Goal: Information Seeking & Learning: Learn about a topic

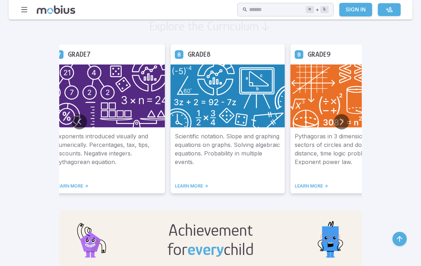
scroll to position [413, 0]
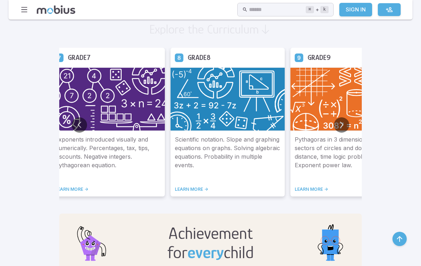
click at [295, 136] on p "Pythagoras in 3 dimensions. Area of sectors of circles and donuts. Speed, dista…" at bounding box center [348, 156] width 106 height 43
click at [334, 128] on button "Go to next slide" at bounding box center [341, 124] width 15 height 15
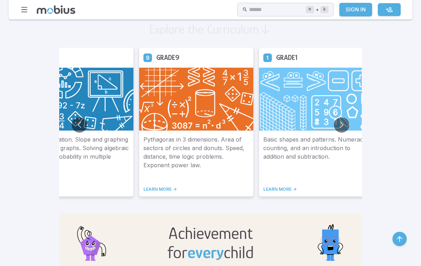
click at [334, 128] on button "Go to next slide" at bounding box center [341, 124] width 15 height 15
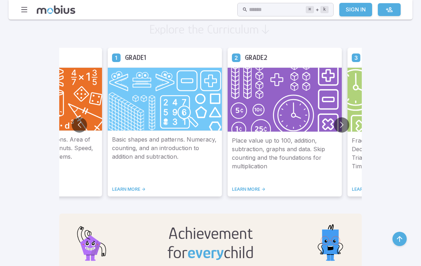
click at [72, 125] on button "Go to previous slide" at bounding box center [79, 124] width 15 height 15
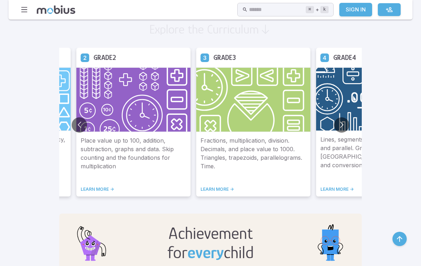
click at [196, 120] on img at bounding box center [253, 99] width 114 height 65
click at [200, 151] on p "Fractions, multiplication, division. Decimals, and place value to 1000. Triangl…" at bounding box center [253, 157] width 106 height 42
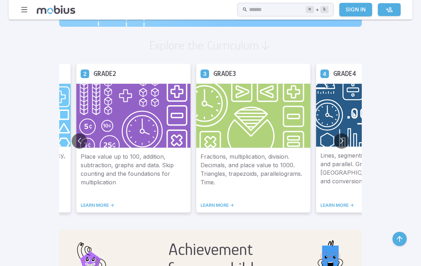
scroll to position [398, 0]
click at [213, 78] on h5 "Grade 3" at bounding box center [224, 73] width 22 height 11
click at [213, 71] on h5 "Grade 3" at bounding box center [224, 73] width 22 height 11
click at [200, 207] on link "LEARN MORE ->" at bounding box center [253, 205] width 106 height 6
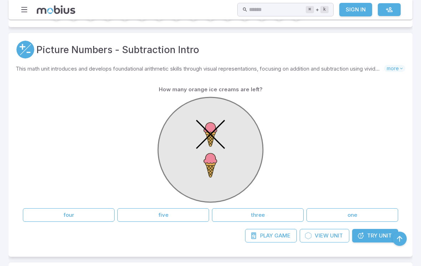
scroll to position [115, 0]
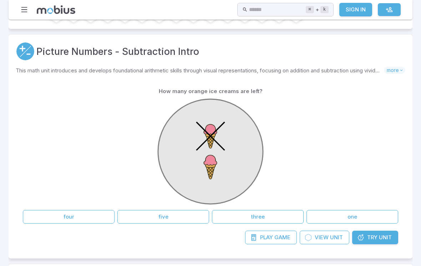
click at [377, 218] on button "one" at bounding box center [352, 217] width 92 height 14
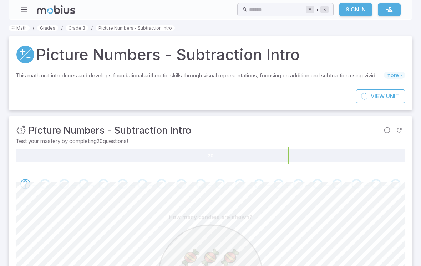
click at [82, 28] on link "Grade 3" at bounding box center [77, 27] width 22 height 5
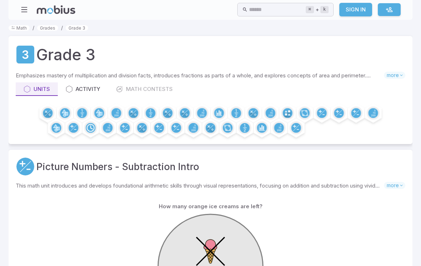
click at [50, 30] on link "Grades" at bounding box center [47, 27] width 21 height 5
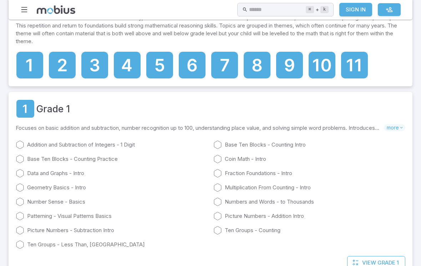
scroll to position [64, 0]
click at [98, 67] on icon at bounding box center [94, 65] width 9 height 13
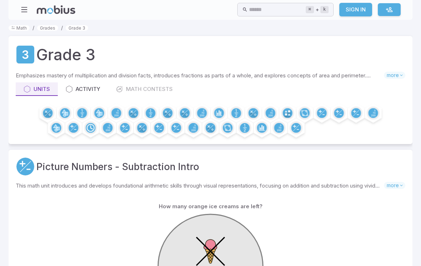
click at [72, 87] on icon at bounding box center [69, 89] width 7 height 7
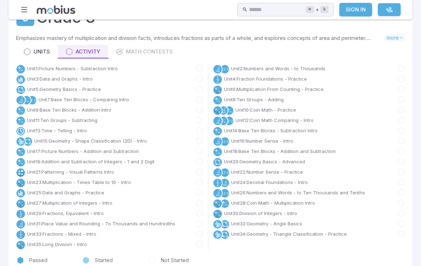
scroll to position [37, 0]
click at [58, 160] on link "Unit 19 : Addition and Subtraction of Integers - 1 and 2 Digit" at bounding box center [90, 161] width 127 height 7
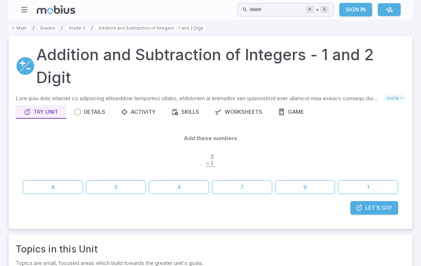
click at [181, 192] on button "4" at bounding box center [179, 188] width 60 height 14
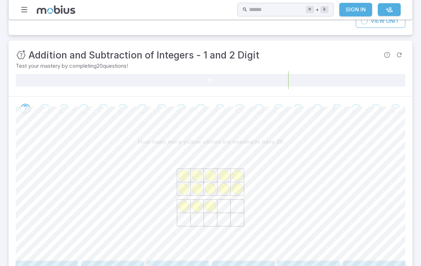
scroll to position [149, 0]
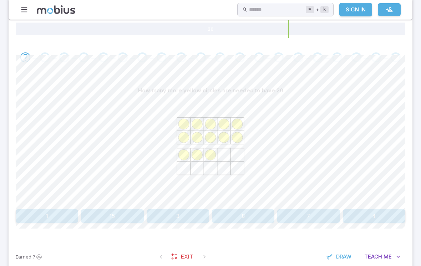
click at [317, 216] on button "7" at bounding box center [308, 217] width 62 height 14
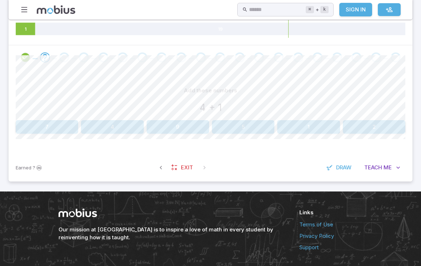
click at [235, 121] on button "5" at bounding box center [243, 127] width 62 height 14
click at [99, 126] on button "16" at bounding box center [112, 127] width 62 height 14
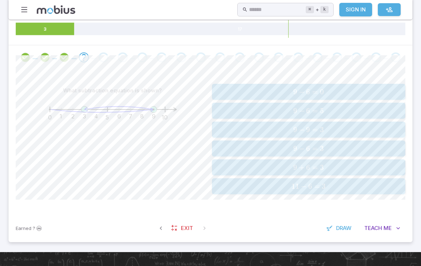
click at [346, 149] on span "9 − 6 = 3" at bounding box center [308, 148] width 189 height 9
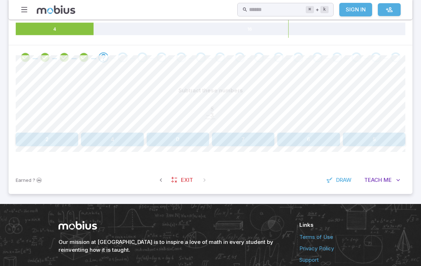
click at [390, 137] on button "5" at bounding box center [374, 140] width 62 height 14
click at [344, 181] on span "Draw" at bounding box center [343, 180] width 15 height 8
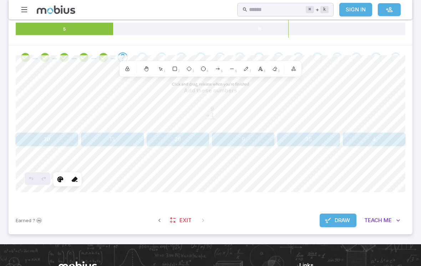
click at [337, 221] on span "Draw" at bounding box center [342, 221] width 15 height 8
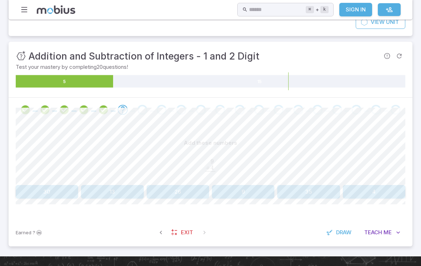
scroll to position [119, 0]
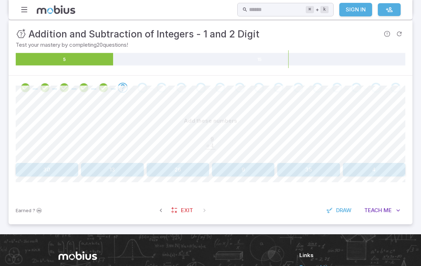
click at [112, 171] on button "13" at bounding box center [112, 170] width 62 height 14
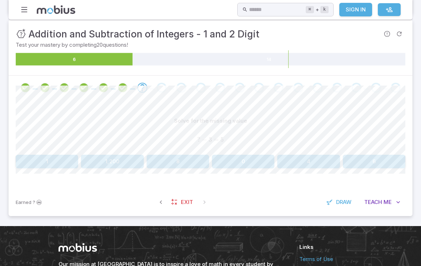
click at [170, 164] on button "8" at bounding box center [178, 162] width 62 height 14
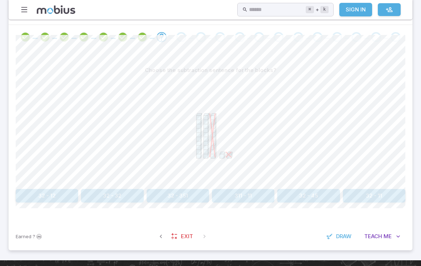
scroll to position [170, 0]
click at [171, 242] on link "Exit" at bounding box center [182, 237] width 31 height 14
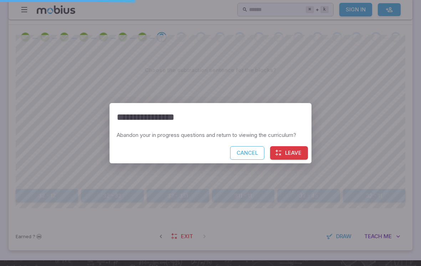
click at [285, 160] on button "Leave" at bounding box center [289, 153] width 38 height 14
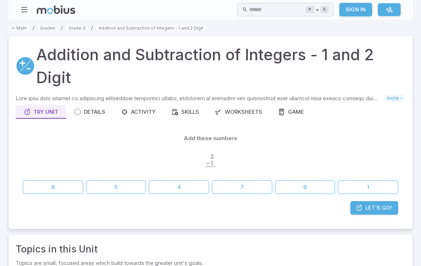
click at [50, 27] on link "Grades" at bounding box center [47, 27] width 21 height 5
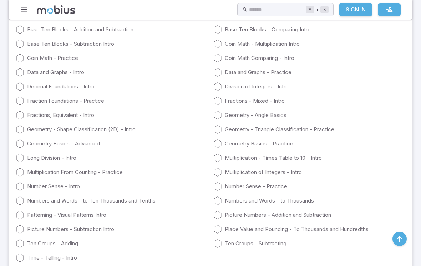
scroll to position [679, 0]
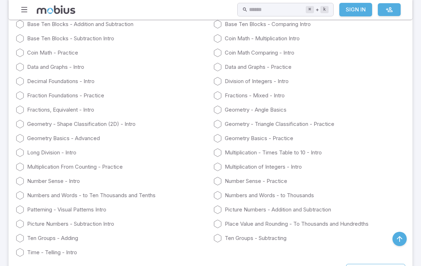
click at [22, 82] on icon at bounding box center [20, 81] width 9 height 9
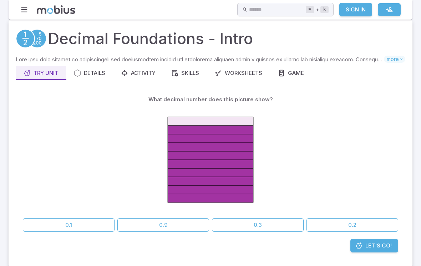
scroll to position [15, 0]
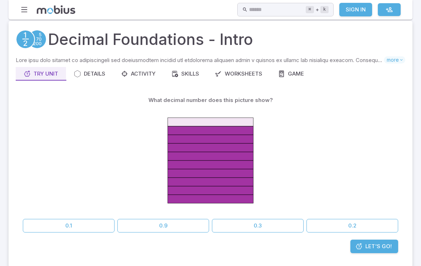
click at [191, 223] on button "0.9" at bounding box center [163, 226] width 92 height 14
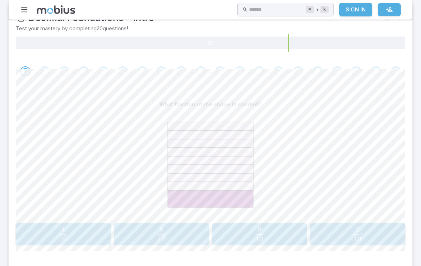
scroll to position [113, 0]
click at [376, 240] on span "10 2 ​" at bounding box center [357, 234] width 83 height 14
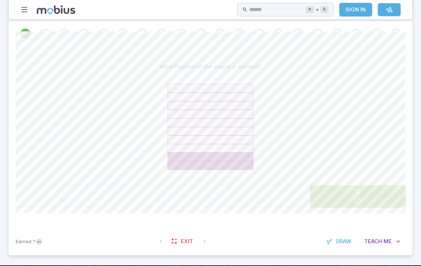
scroll to position [151, 0]
click at [24, 242] on span "Earned" at bounding box center [24, 241] width 16 height 7
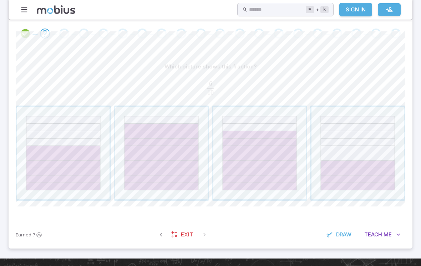
click at [21, 238] on div "Earned ? Exit Draw Teach Me" at bounding box center [211, 235] width 404 height 28
click at [21, 233] on span "Earned" at bounding box center [24, 234] width 16 height 7
click at [30, 231] on span "Earned" at bounding box center [24, 234] width 16 height 7
click at [39, 232] on icon "Sign In to earn Mobius dollars" at bounding box center [38, 234] width 7 height 7
click at [52, 31] on div at bounding box center [45, 34] width 20 height 10
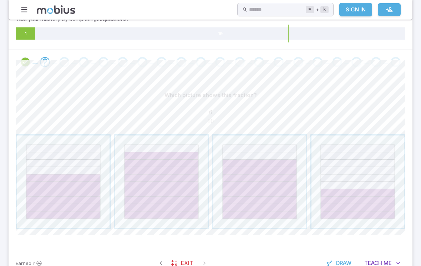
scroll to position [122, 0]
click at [74, 188] on span "button" at bounding box center [63, 181] width 92 height 92
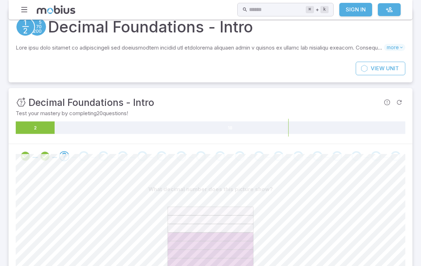
scroll to position [0, 0]
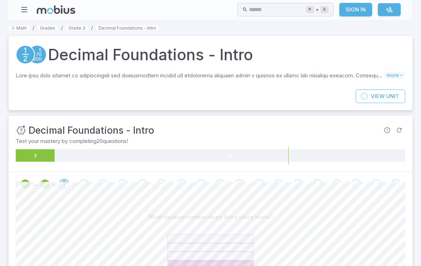
click at [72, 27] on link "Grade 3" at bounding box center [77, 27] width 22 height 5
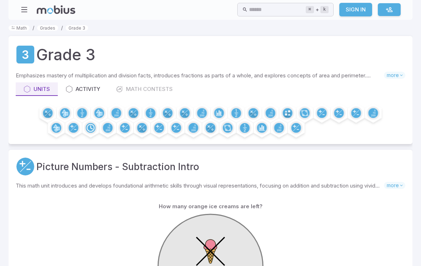
click at [49, 29] on link "Grades" at bounding box center [47, 27] width 21 height 5
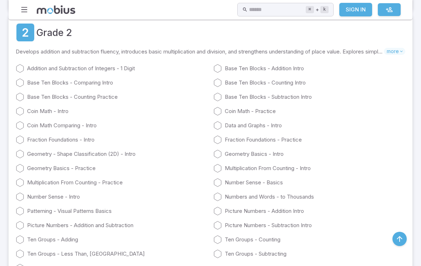
scroll to position [330, 0]
click at [9, 96] on div "Grade 2 Develops addition and subtraction fluency, introduces basic multiplicat…" at bounding box center [211, 148] width 404 height 264
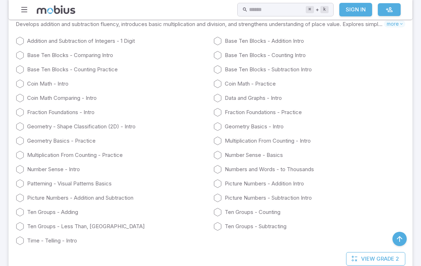
scroll to position [360, 0]
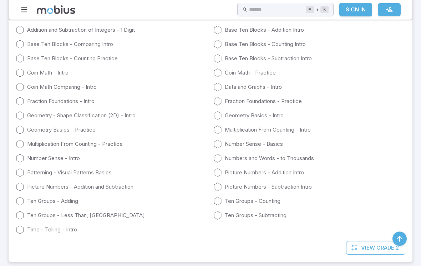
click at [44, 101] on link "Fraction Foundations - Intro" at bounding box center [112, 101] width 192 height 9
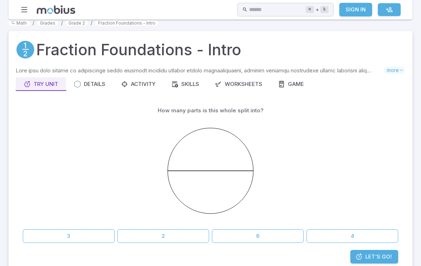
scroll to position [5, 0]
click at [235, 78] on link "Worksheets" at bounding box center [238, 84] width 63 height 14
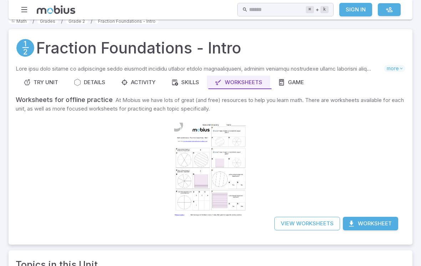
scroll to position [7, 0]
click at [280, 214] on div "View Worksheets Worksheet" at bounding box center [211, 223] width 390 height 28
click at [286, 223] on link "View Worksheets" at bounding box center [307, 224] width 66 height 14
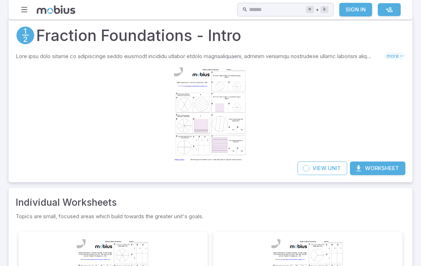
click at [174, 99] on div at bounding box center [210, 114] width 73 height 103
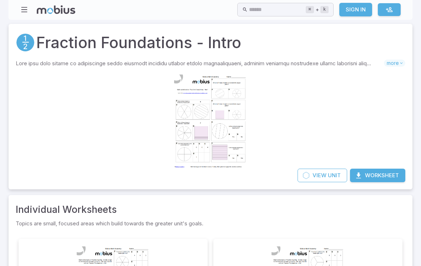
scroll to position [7, 0]
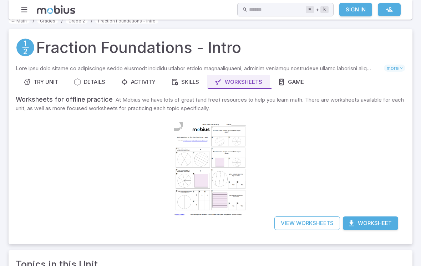
scroll to position [5, 0]
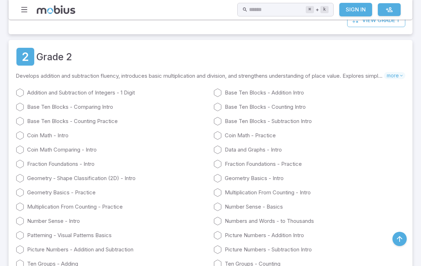
scroll to position [360, 0]
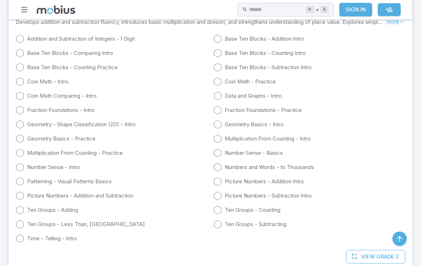
click at [35, 110] on link "Fraction Foundations - Intro" at bounding box center [112, 110] width 192 height 9
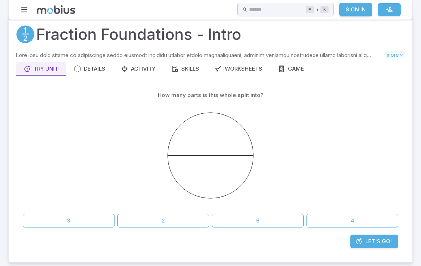
click at [132, 226] on button "2" at bounding box center [163, 221] width 92 height 14
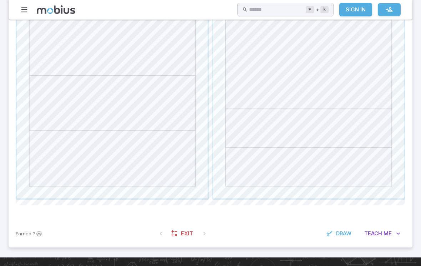
scroll to position [188, 0]
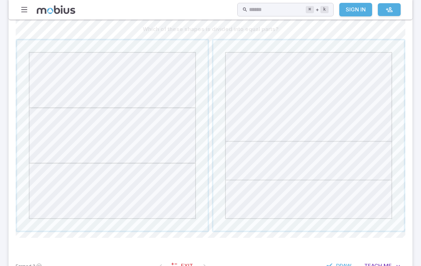
click at [51, 106] on span "button" at bounding box center [112, 135] width 191 height 191
click at [233, 110] on span "button" at bounding box center [308, 135] width 191 height 191
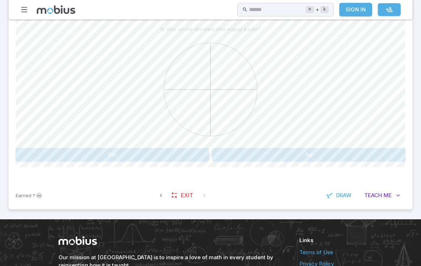
click at [57, 160] on button "Yes" at bounding box center [112, 155] width 193 height 14
click at [97, 157] on button "Yes" at bounding box center [112, 155] width 193 height 14
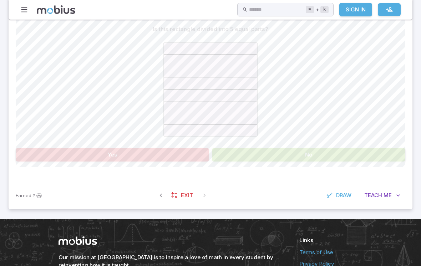
click at [225, 152] on button "No" at bounding box center [308, 155] width 193 height 14
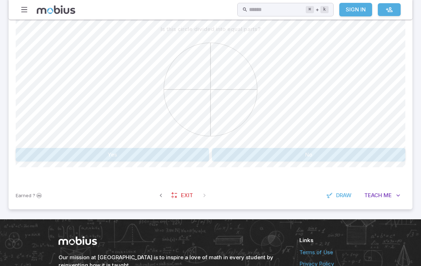
click at [62, 159] on button "Yes" at bounding box center [112, 155] width 193 height 14
click at [53, 160] on button "Yes" at bounding box center [112, 155] width 193 height 14
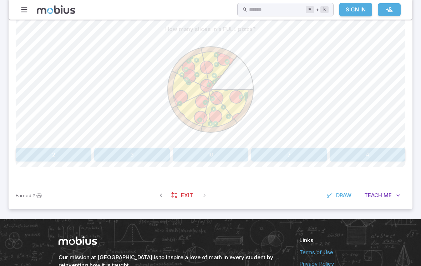
click at [267, 148] on button "7" at bounding box center [289, 155] width 76 height 14
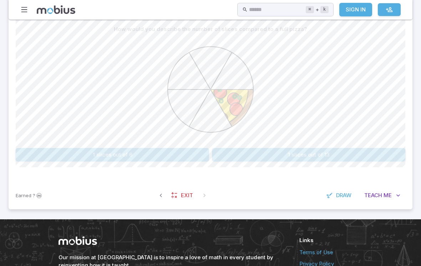
click at [61, 155] on button "1 slices out of 6" at bounding box center [112, 155] width 193 height 14
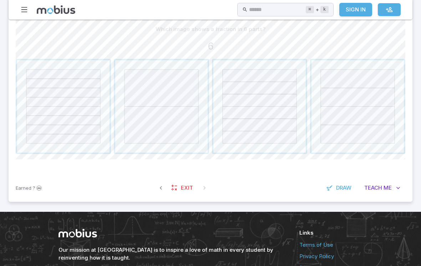
click at [232, 112] on span "button" at bounding box center [259, 106] width 92 height 92
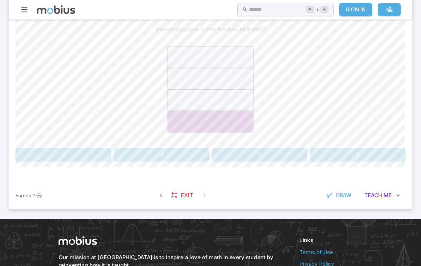
click at [134, 150] on button "4" at bounding box center [161, 155] width 95 height 14
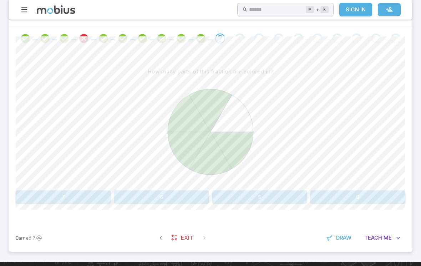
scroll to position [146, 0]
click at [243, 197] on button "5" at bounding box center [259, 198] width 95 height 14
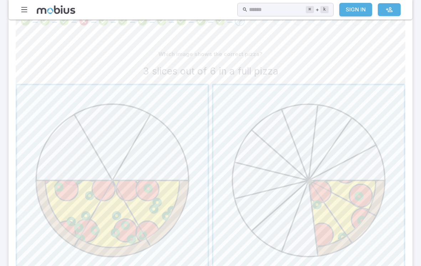
scroll to position [168, 0]
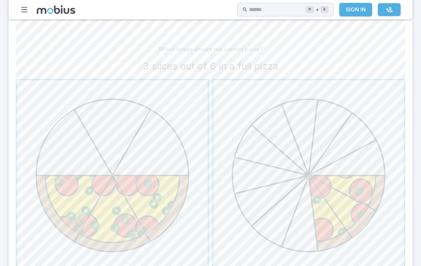
click at [250, 214] on span "button" at bounding box center [308, 175] width 191 height 191
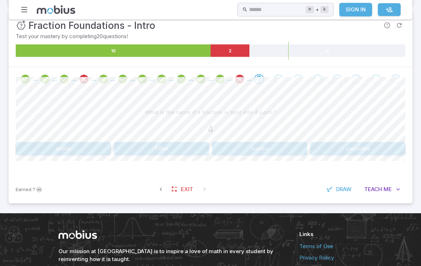
scroll to position [105, 0]
click at [223, 146] on button "fourths" at bounding box center [259, 149] width 95 height 14
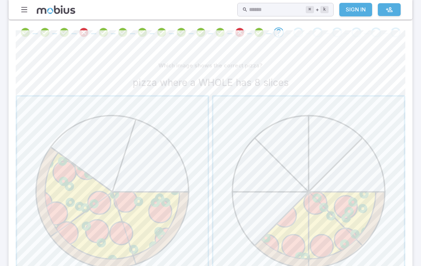
scroll to position [152, 0]
click at [80, 62] on div "Which image shows the correct pizza?" at bounding box center [211, 66] width 390 height 14
click at [259, 222] on span "button" at bounding box center [308, 192] width 191 height 191
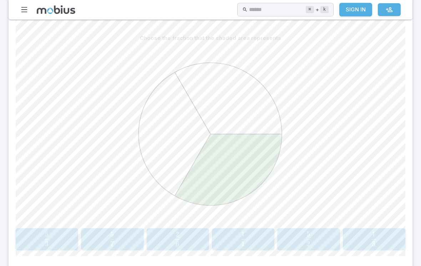
scroll to position [179, 0]
click at [369, 247] on button "1 3 \frac{1}{3} 3 1 ​" at bounding box center [374, 239] width 62 height 22
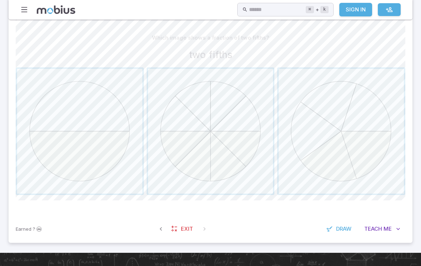
click at [307, 186] on span "button" at bounding box center [341, 131] width 125 height 125
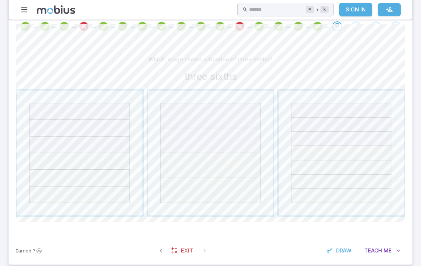
scroll to position [158, 0]
click at [49, 166] on span "button" at bounding box center [79, 153] width 125 height 125
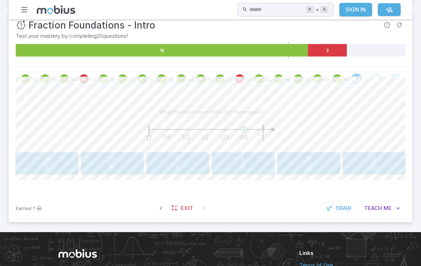
scroll to position [105, 0]
click at [229, 162] on span "6 5 ​" at bounding box center [243, 163] width 54 height 14
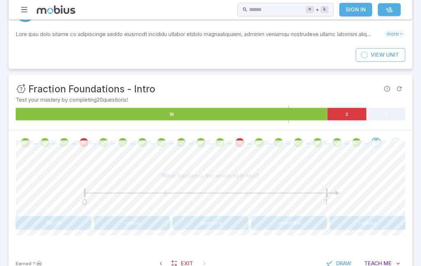
scroll to position [89, 0]
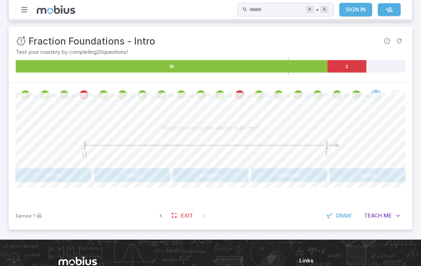
click at [52, 176] on button "thirds" at bounding box center [54, 175] width 76 height 14
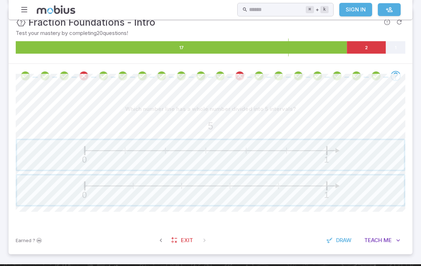
scroll to position [108, 0]
click at [24, 116] on div "Which number line has a whole number divided into 5 intervals? 5" at bounding box center [211, 119] width 390 height 34
click at [245, 193] on span "button" at bounding box center [210, 191] width 387 height 30
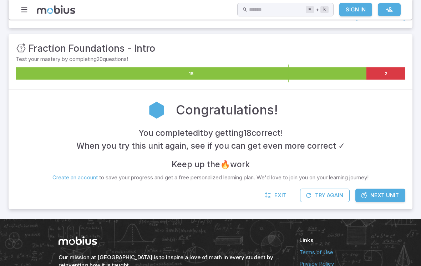
scroll to position [82, 0]
click at [394, 194] on span "Next Unit" at bounding box center [384, 196] width 29 height 8
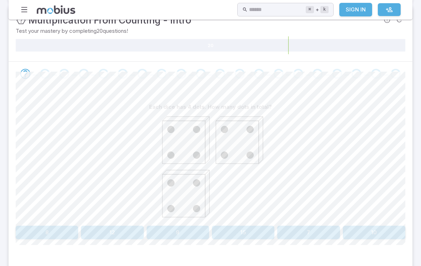
scroll to position [110, 0]
click at [109, 226] on button "12" at bounding box center [112, 233] width 62 height 14
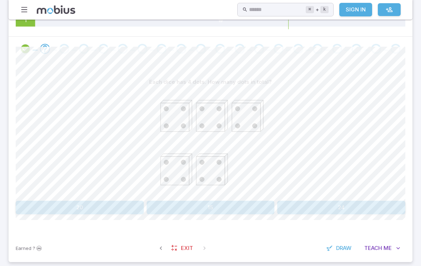
scroll to position [135, 0]
click at [116, 202] on button "20" at bounding box center [80, 208] width 128 height 14
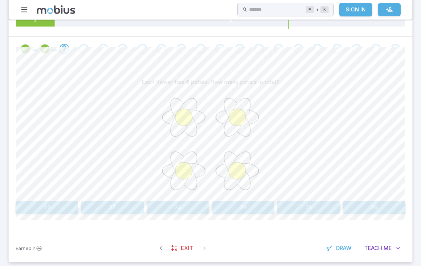
click at [177, 209] on button "24" at bounding box center [178, 208] width 62 height 14
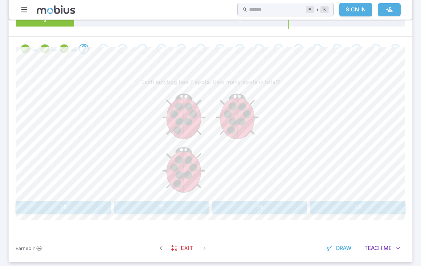
click at [269, 213] on button "21" at bounding box center [259, 208] width 95 height 14
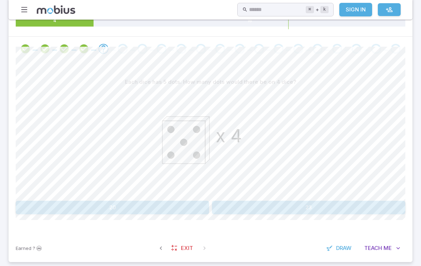
click at [100, 213] on button "20" at bounding box center [112, 208] width 193 height 14
click at [325, 208] on button "63" at bounding box center [357, 208] width 95 height 14
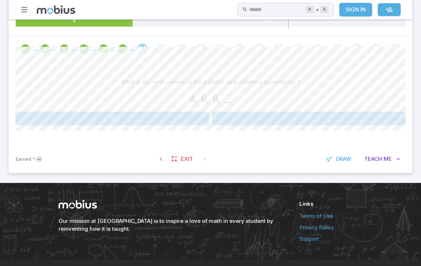
click at [82, 124] on button "10" at bounding box center [112, 119] width 193 height 14
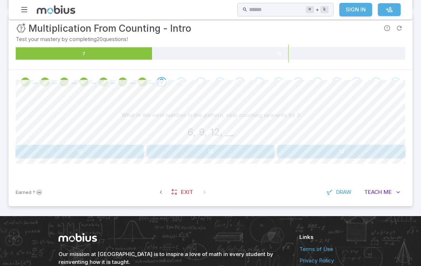
scroll to position [102, 0]
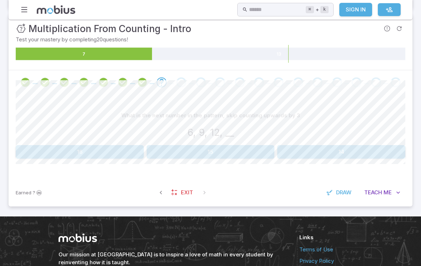
click at [173, 152] on button "15" at bounding box center [211, 152] width 128 height 14
click at [168, 153] on button "15, 18" at bounding box center [178, 152] width 62 height 14
click at [33, 149] on button "16, 20, 24" at bounding box center [47, 152] width 62 height 14
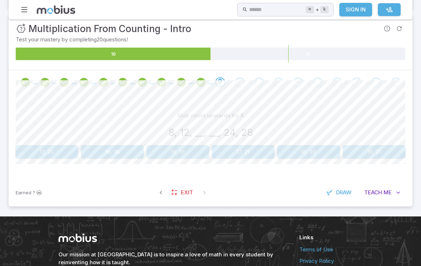
click at [304, 149] on button "16, 20" at bounding box center [308, 152] width 62 height 14
click at [42, 149] on button "16, 20, 24" at bounding box center [47, 152] width 62 height 14
click at [46, 154] on button "16" at bounding box center [47, 152] width 62 height 14
click at [371, 152] on button "35" at bounding box center [374, 152] width 62 height 14
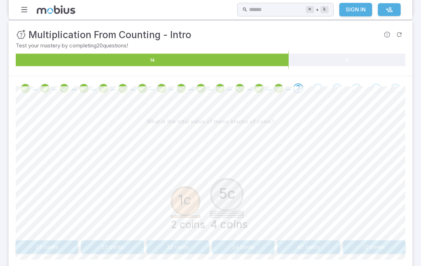
scroll to position [107, 0]
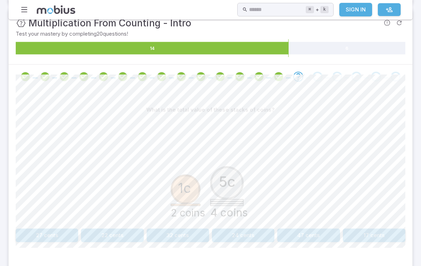
click at [105, 240] on button "22 cents" at bounding box center [112, 236] width 62 height 14
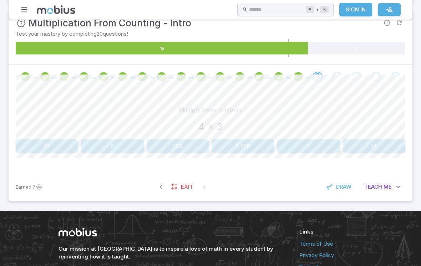
click at [36, 142] on button "12" at bounding box center [47, 146] width 62 height 14
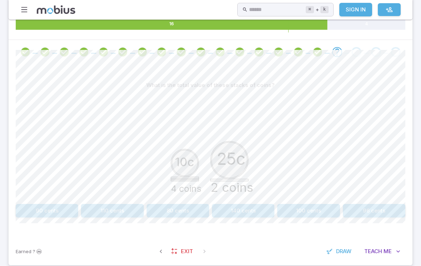
scroll to position [132, 0]
click at [41, 205] on button "90 cents" at bounding box center [47, 211] width 62 height 14
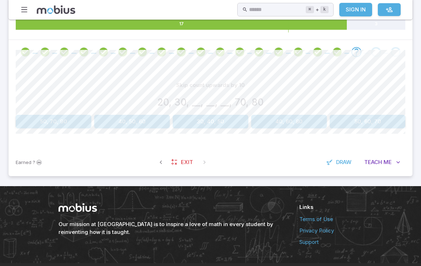
click at [130, 122] on button "40, 50, 60" at bounding box center [132, 122] width 76 height 14
click at [179, 121] on button "4" at bounding box center [211, 122] width 128 height 14
click at [40, 120] on button "20, 16, 12" at bounding box center [47, 122] width 62 height 14
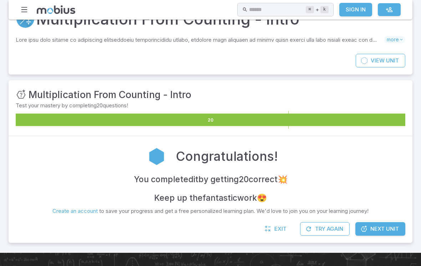
scroll to position [41, 0]
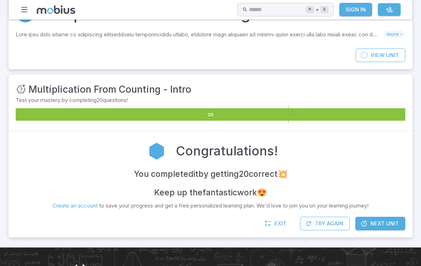
click at [377, 223] on span "Next Unit" at bounding box center [384, 224] width 29 height 8
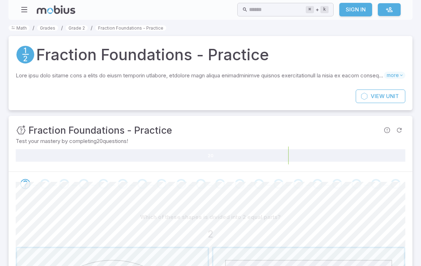
click at [46, 28] on link "Grades" at bounding box center [47, 27] width 21 height 5
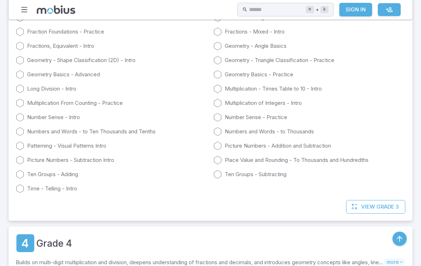
scroll to position [743, 0]
click at [395, 204] on span "Grade 3" at bounding box center [387, 207] width 22 height 8
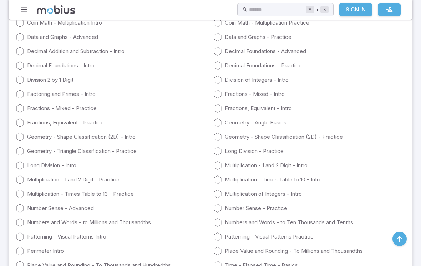
scroll to position [1084, 0]
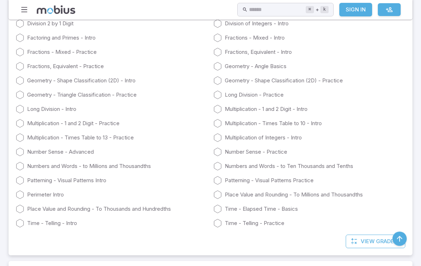
click at [39, 51] on link "Fractions - Mixed - Practice" at bounding box center [112, 52] width 192 height 9
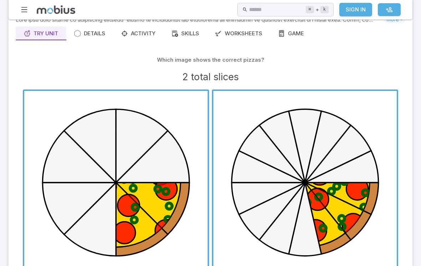
scroll to position [56, 0]
click at [60, 157] on span "button" at bounding box center [115, 182] width 183 height 183
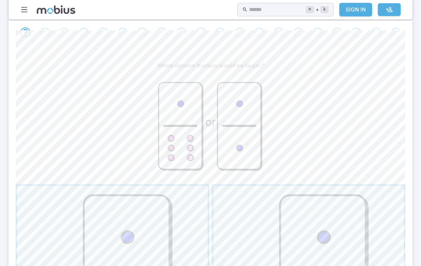
scroll to position [153, 0]
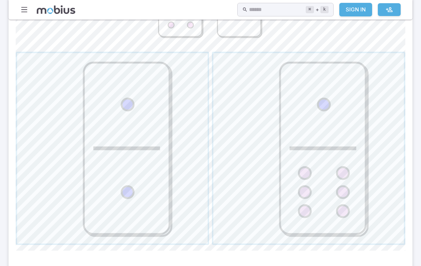
click at [252, 128] on span "button" at bounding box center [308, 149] width 191 height 191
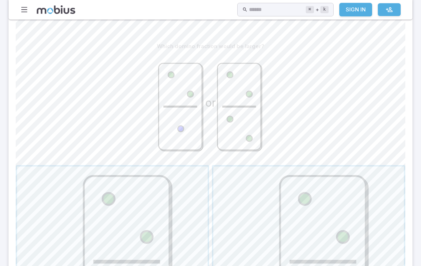
scroll to position [146, 0]
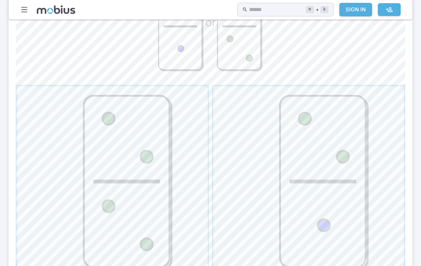
click at [180, 232] on span "button" at bounding box center [112, 182] width 191 height 191
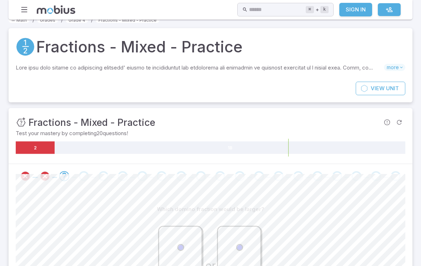
scroll to position [0, 0]
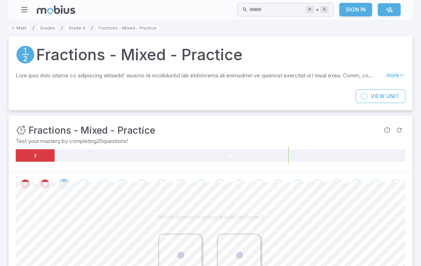
click at [79, 30] on link "Grade 4" at bounding box center [77, 27] width 22 height 5
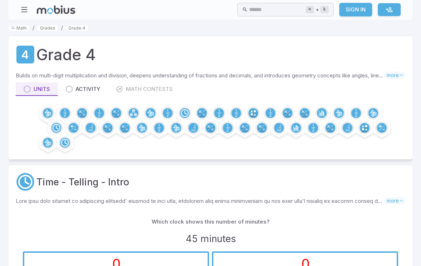
click at [48, 29] on link "Grades" at bounding box center [47, 27] width 21 height 5
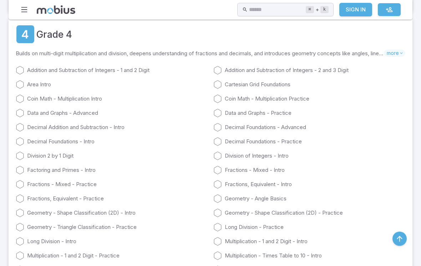
scroll to position [952, 0]
click at [214, 68] on icon at bounding box center [217, 70] width 9 height 9
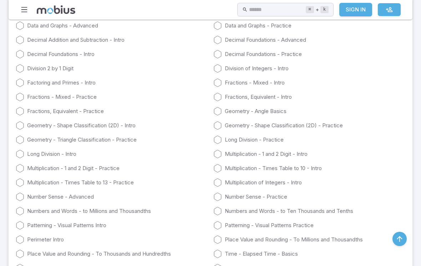
scroll to position [1039, 0]
click at [39, 98] on link "Fractions - Mixed - Practice" at bounding box center [112, 97] width 192 height 9
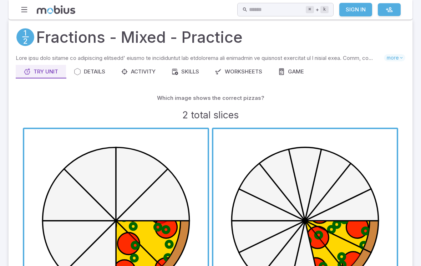
scroll to position [17, 0]
click at [137, 73] on div "Activity" at bounding box center [138, 72] width 35 height 8
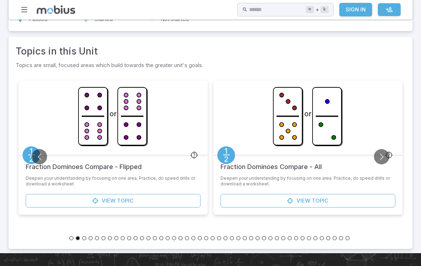
scroll to position [132, 0]
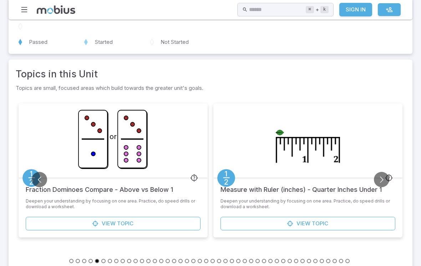
scroll to position [104, 0]
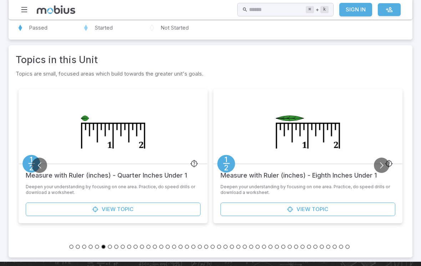
click at [65, 122] on div at bounding box center [113, 127] width 189 height 74
click at [76, 220] on div "View Topic" at bounding box center [113, 213] width 189 height 21
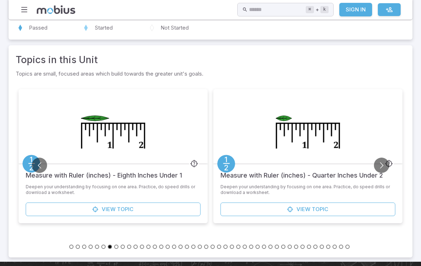
click at [87, 210] on link "View Topic" at bounding box center [113, 210] width 175 height 14
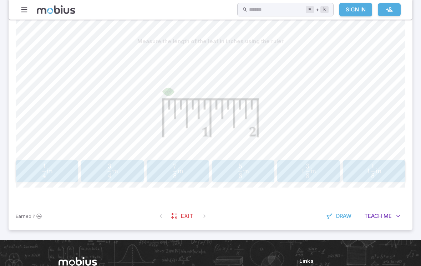
scroll to position [220, 0]
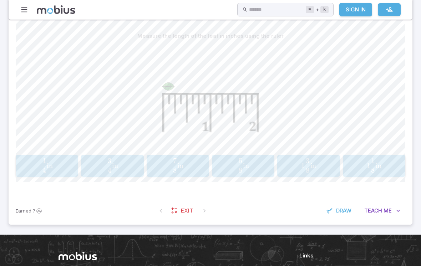
click at [390, 211] on span "Me" at bounding box center [388, 211] width 8 height 8
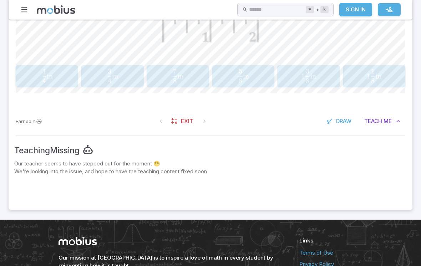
scroll to position [339, 0]
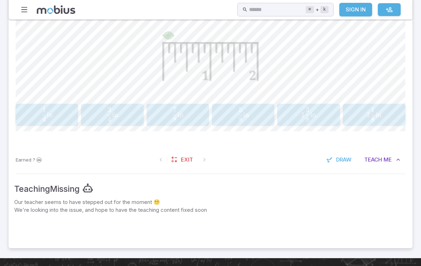
click at [397, 160] on icon "button" at bounding box center [398, 159] width 7 height 7
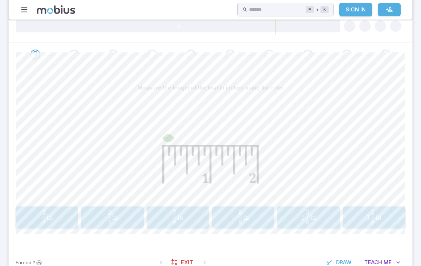
scroll to position [164, 0]
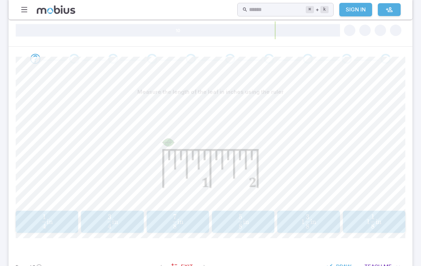
click at [69, 222] on span "4 1 ​ in" at bounding box center [47, 221] width 53 height 14
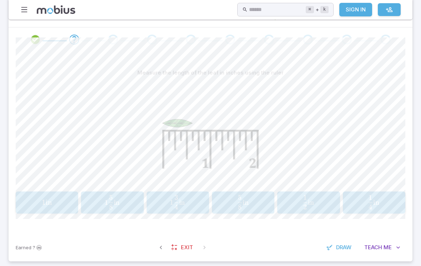
scroll to position [187, 0]
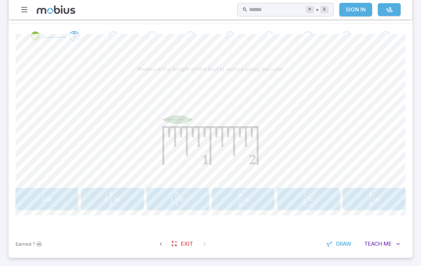
click at [186, 191] on div "1 3 4 in 1\frac{3}{4}\text{ in} 1 4 3 ​ in" at bounding box center [178, 199] width 58 height 16
click at [66, 208] on button "1 4 in \frac{1}{4}\text{ in} 4 1 ​ in" at bounding box center [47, 199] width 62 height 22
click at [192, 197] on span "4 1 ​ in" at bounding box center [177, 199] width 55 height 14
click at [199, 194] on span "8 1 ​ in" at bounding box center [177, 199] width 55 height 14
click at [245, 203] on span "4 3 ​ in" at bounding box center [243, 199] width 12 height 14
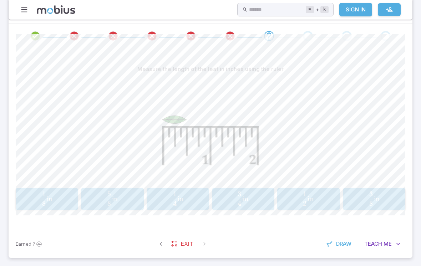
click at [305, 203] on span "button" at bounding box center [305, 203] width 4 height 5
click at [56, 201] on span "1 4 3 ​ in" at bounding box center [46, 199] width 55 height 14
click at [194, 197] on span "8 5 ​ in" at bounding box center [177, 199] width 55 height 14
click at [299, 193] on span "4 1 ​ in" at bounding box center [308, 199] width 55 height 14
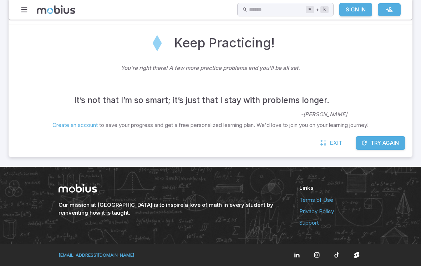
scroll to position [173, 0]
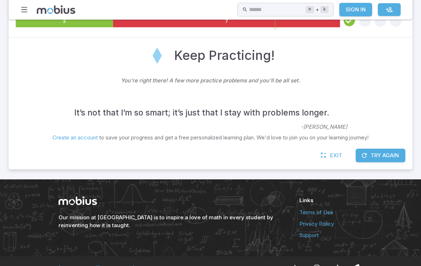
click at [380, 154] on button "Try Again" at bounding box center [381, 156] width 50 height 14
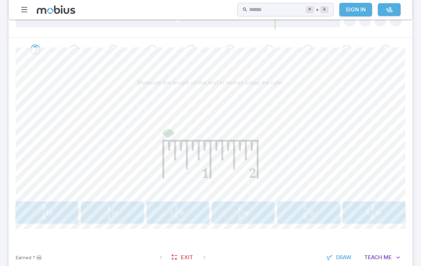
click at [46, 205] on span "4 3 ​ in" at bounding box center [47, 212] width 12 height 14
click at [108, 213] on span "button" at bounding box center [109, 213] width 4 height 0
click at [106, 210] on span "4 1 ​" at bounding box center [108, 212] width 5 height 9
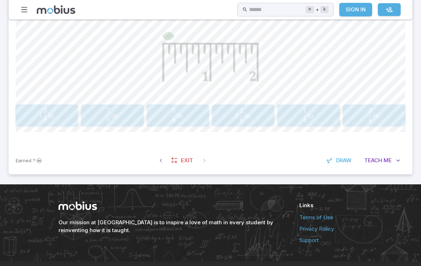
scroll to position [275, 0]
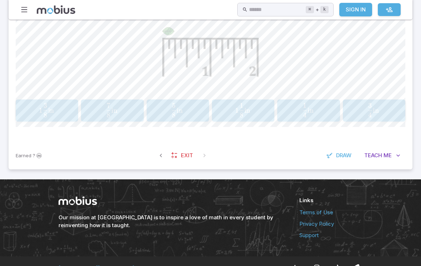
click at [179, 152] on link "Exit" at bounding box center [182, 156] width 31 height 14
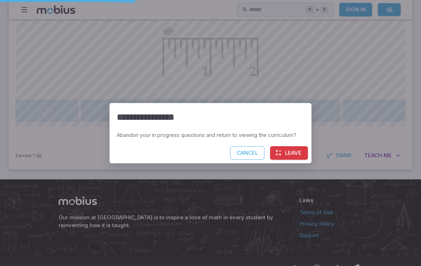
click at [275, 152] on button "Leave" at bounding box center [289, 153] width 38 height 14
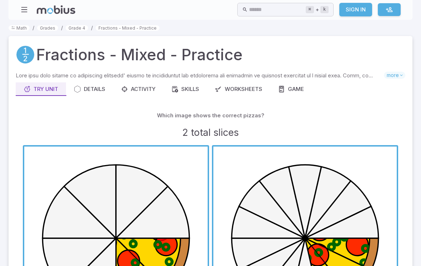
click at [50, 30] on link "Grades" at bounding box center [47, 27] width 21 height 5
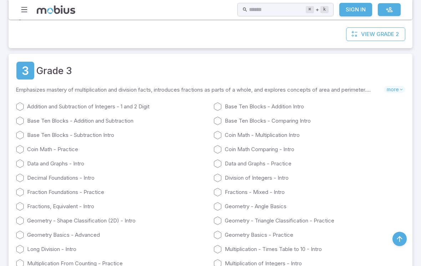
scroll to position [635, 0]
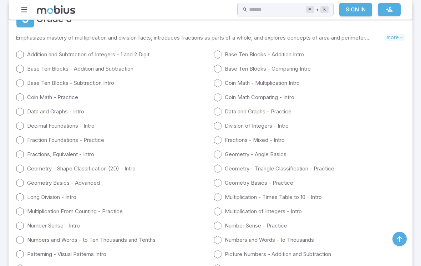
click at [228, 136] on link "Fractions - Mixed - Intro" at bounding box center [309, 140] width 192 height 9
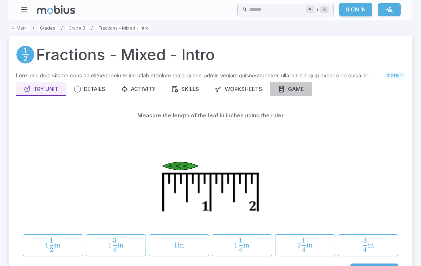
click at [284, 95] on link "Game" at bounding box center [291, 89] width 42 height 14
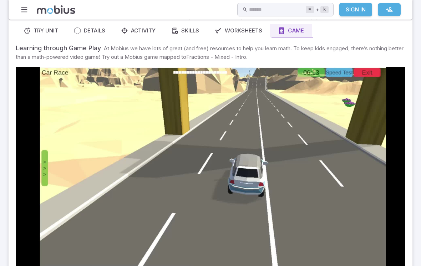
scroll to position [56, 0]
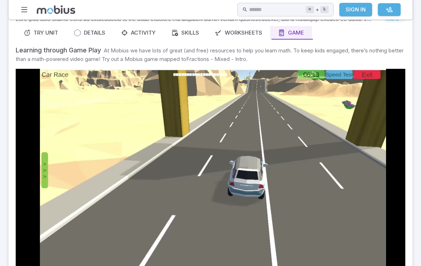
click at [48, 84] on video at bounding box center [211, 178] width 390 height 219
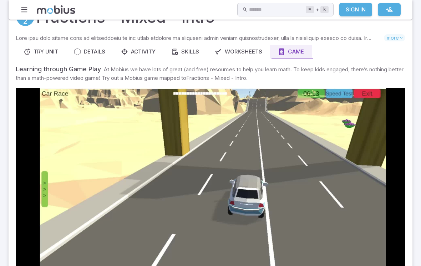
scroll to position [37, 0]
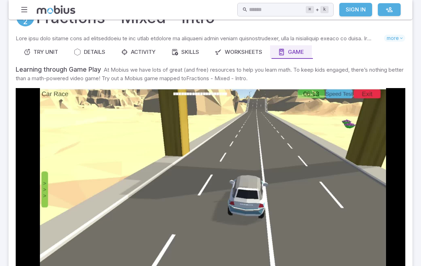
click at [45, 98] on video at bounding box center [211, 197] width 390 height 219
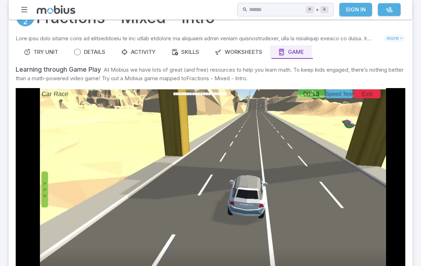
click at [121, 137] on video at bounding box center [211, 197] width 390 height 219
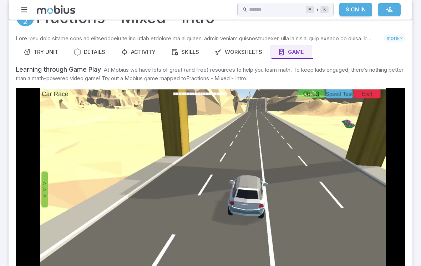
type input "**********"
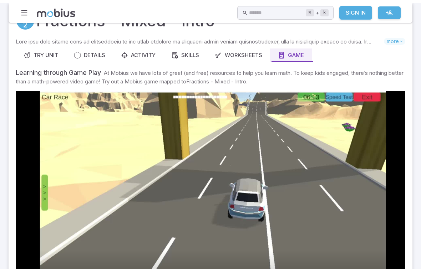
scroll to position [9, 0]
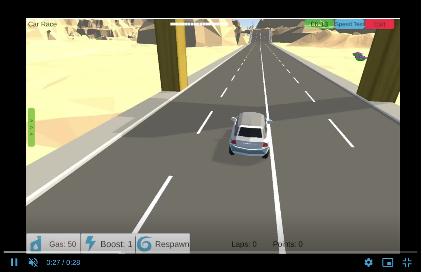
click at [42, 127] on video at bounding box center [210, 136] width 421 height 272
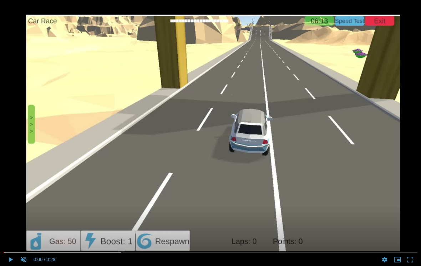
scroll to position [0, 0]
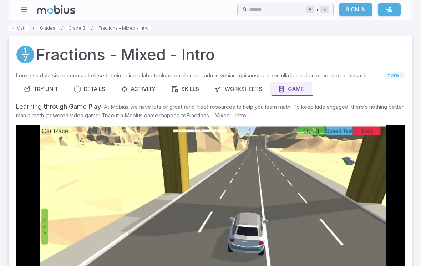
click at [228, 86] on div "Worksheets" at bounding box center [238, 89] width 47 height 8
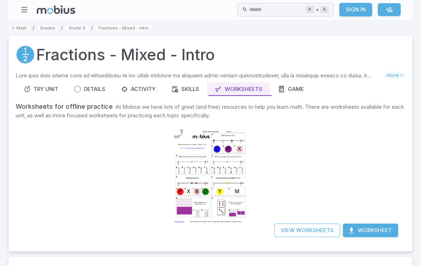
click at [174, 195] on div at bounding box center [210, 176] width 73 height 103
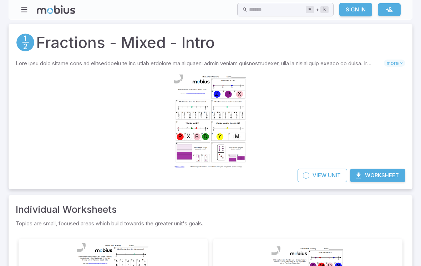
click at [329, 177] on span "Unit" at bounding box center [334, 176] width 13 height 8
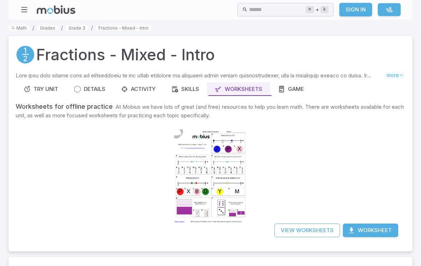
click at [177, 94] on link "Skills" at bounding box center [185, 89] width 44 height 14
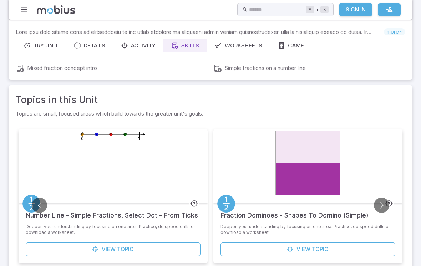
scroll to position [30, 0]
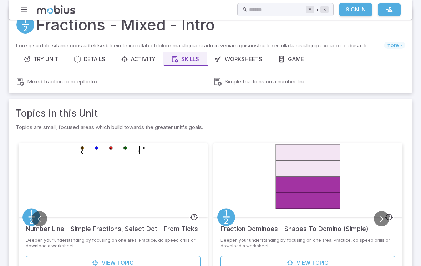
click at [130, 59] on div "Activity" at bounding box center [138, 59] width 35 height 8
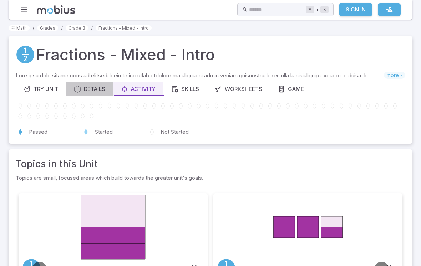
click at [87, 89] on div "Details" at bounding box center [89, 89] width 31 height 8
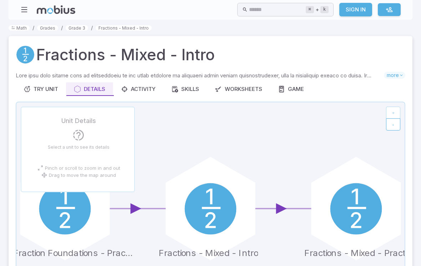
click at [44, 76] on p "Skills you will learn include:" at bounding box center [200, 76] width 368 height 8
click at [37, 88] on div "Try Unit" at bounding box center [41, 89] width 35 height 8
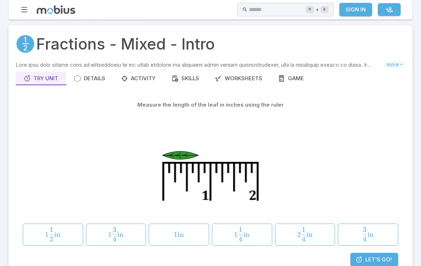
click at [34, 46] on icon at bounding box center [25, 44] width 18 height 18
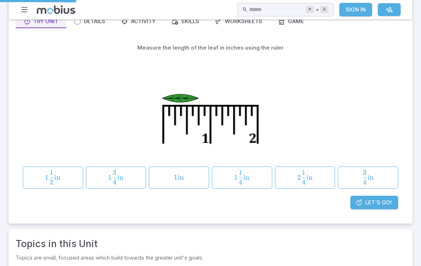
scroll to position [107, 0]
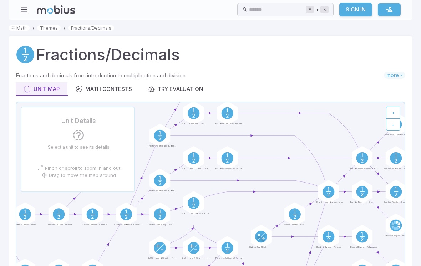
click at [37, 89] on div "Unit Map" at bounding box center [42, 89] width 36 height 8
click at [28, 55] on circle at bounding box center [25, 55] width 18 height 18
click at [29, 55] on circle at bounding box center [25, 55] width 18 height 18
click at [58, 56] on h1 "Fractions/Decimals" at bounding box center [107, 54] width 143 height 23
click at [75, 29] on link "Fractions/Decimals" at bounding box center [91, 27] width 46 height 5
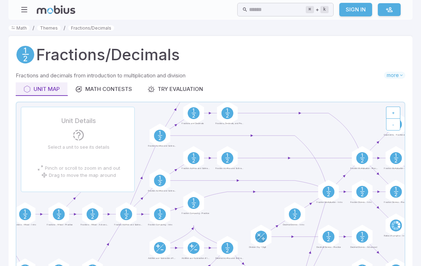
click at [25, 9] on icon "button" at bounding box center [24, 10] width 8 height 8
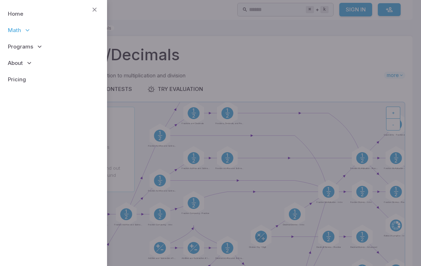
click at [20, 47] on span "Programs" at bounding box center [20, 47] width 25 height 8
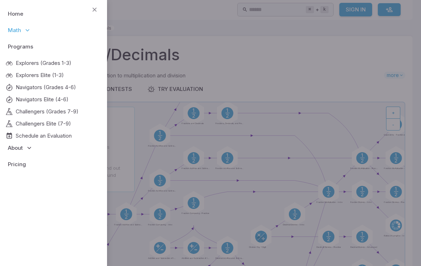
click at [31, 98] on span "Navigators Elite (4-6)" at bounding box center [42, 100] width 53 height 8
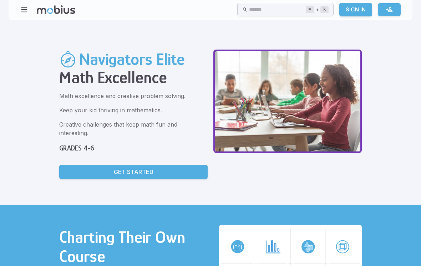
click at [294, 14] on input "text" at bounding box center [277, 10] width 56 height 14
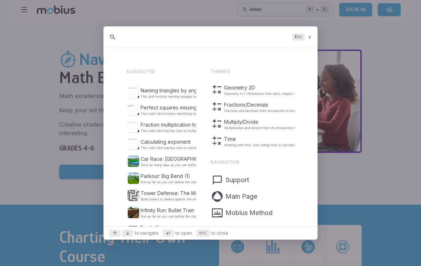
click at [285, 16] on div at bounding box center [210, 133] width 421 height 266
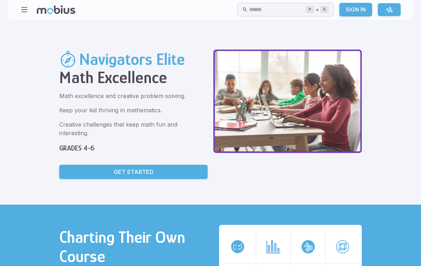
click at [292, 13] on input "text" at bounding box center [277, 10] width 56 height 14
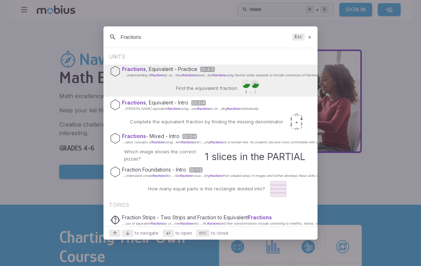
type input "Fractions"
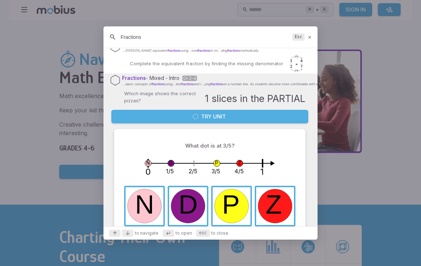
scroll to position [58, 0]
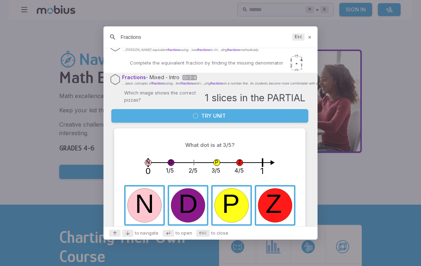
click at [272, 113] on button "Try Unit" at bounding box center [209, 116] width 197 height 14
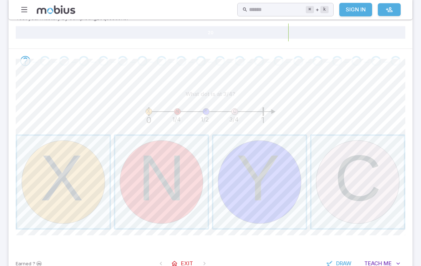
scroll to position [140, 0]
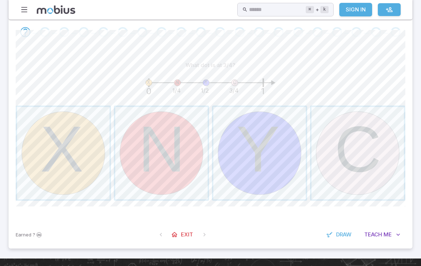
click at [380, 174] on span "button" at bounding box center [357, 153] width 92 height 92
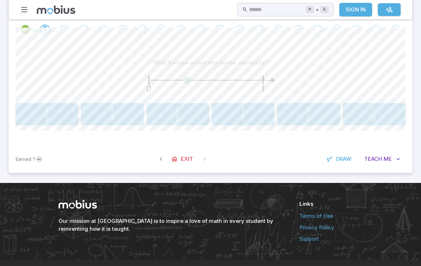
scroll to position [142, 0]
click at [270, 118] on div "3 5 \frac{3}{5} 5 3 ​" at bounding box center [243, 114] width 58 height 16
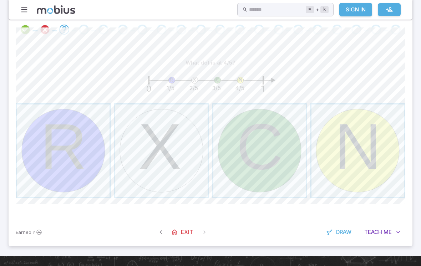
click at [342, 127] on span "button" at bounding box center [357, 151] width 92 height 92
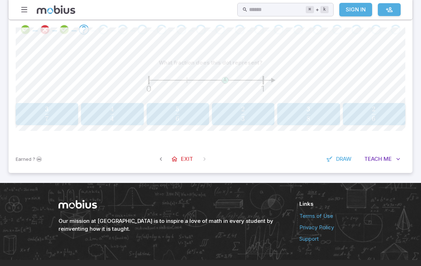
click at [310, 124] on button "3 8 \frac{3}{8} 8 3 ​" at bounding box center [308, 114] width 62 height 22
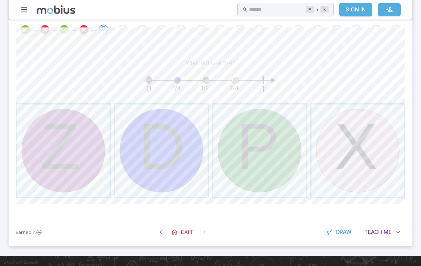
click at [359, 163] on span "button" at bounding box center [357, 151] width 92 height 92
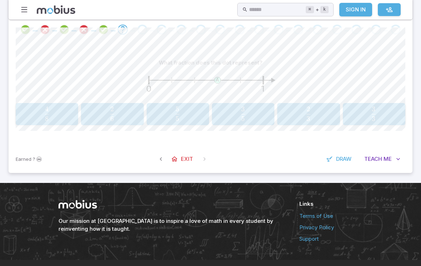
click at [254, 120] on span "5 3 ​" at bounding box center [243, 114] width 54 height 14
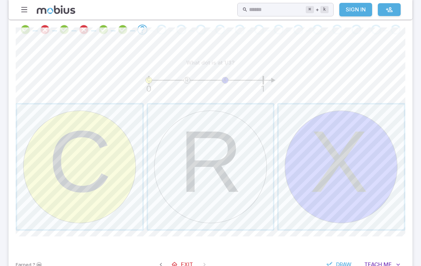
click at [359, 204] on span "button" at bounding box center [341, 167] width 125 height 125
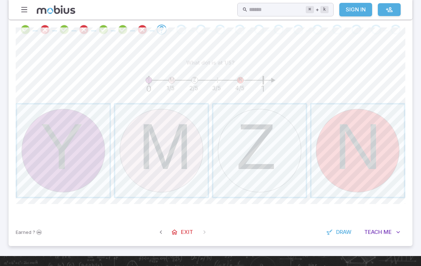
click at [176, 175] on span "button" at bounding box center [161, 151] width 92 height 92
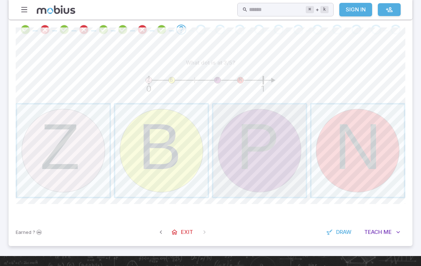
click at [269, 181] on span "button" at bounding box center [259, 151] width 92 height 92
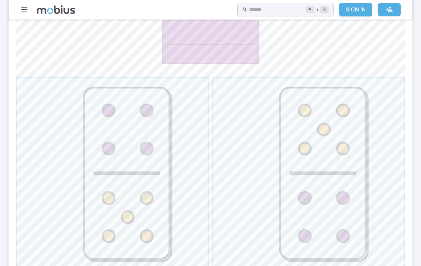
scroll to position [247, 0]
click at [197, 243] on span "button" at bounding box center [112, 173] width 191 height 191
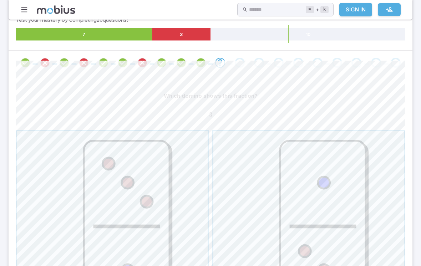
scroll to position [109, 0]
click at [333, 184] on span "button" at bounding box center [308, 226] width 191 height 191
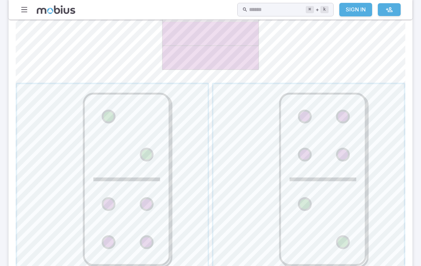
scroll to position [241, 0]
click at [165, 240] on span "button" at bounding box center [112, 180] width 191 height 191
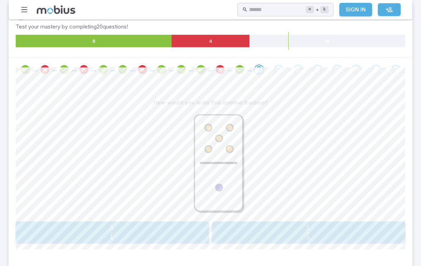
scroll to position [104, 0]
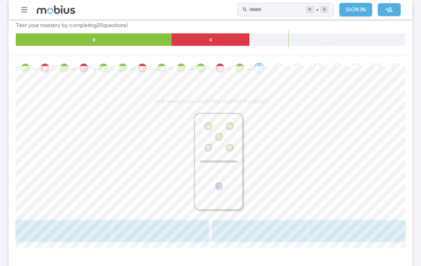
click at [179, 233] on span "1 5 ​" at bounding box center [112, 231] width 174 height 14
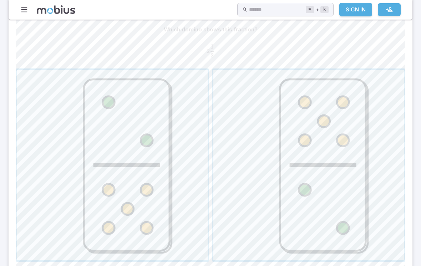
scroll to position [176, 0]
click at [169, 230] on span "button" at bounding box center [112, 165] width 191 height 191
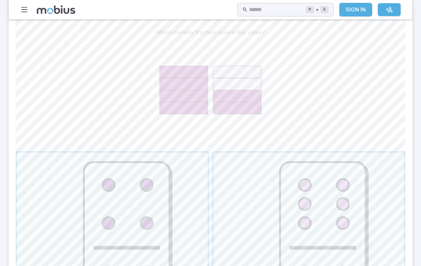
scroll to position [207, 0]
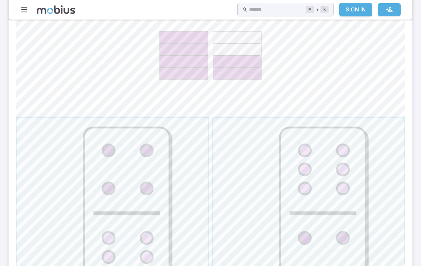
click at [87, 145] on span "button" at bounding box center [112, 213] width 191 height 191
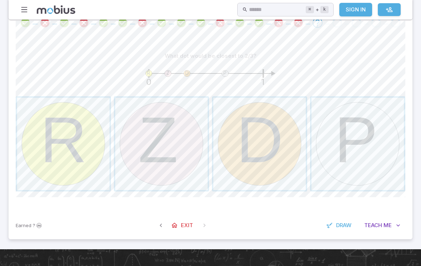
scroll to position [138, 0]
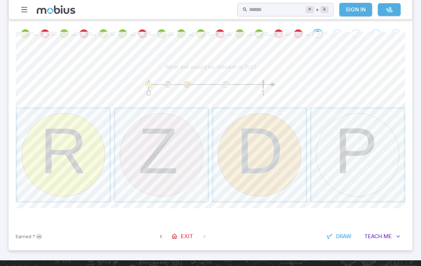
click at [111, 127] on button "R" at bounding box center [63, 154] width 95 height 95
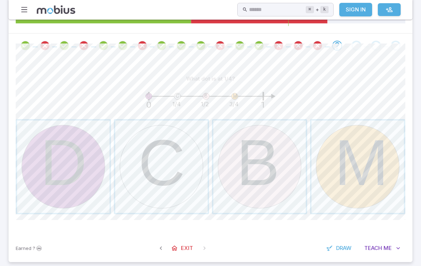
scroll to position [126, 0]
click at [134, 126] on span "button" at bounding box center [161, 167] width 92 height 92
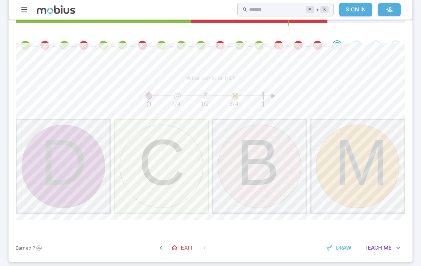
scroll to position [127, 0]
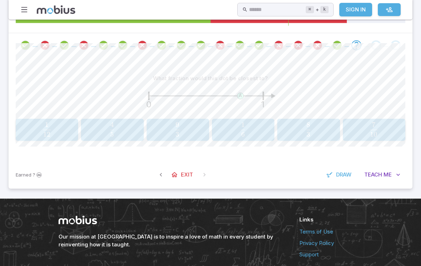
click at [55, 130] on span "12 1 ​" at bounding box center [47, 129] width 54 height 14
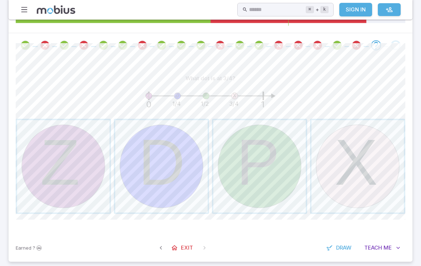
click at [342, 160] on span "button" at bounding box center [357, 166] width 92 height 92
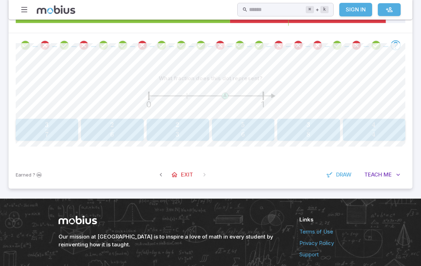
click at [150, 124] on div "2 3 \frac{2}{3} 3 2 ​" at bounding box center [178, 130] width 58 height 16
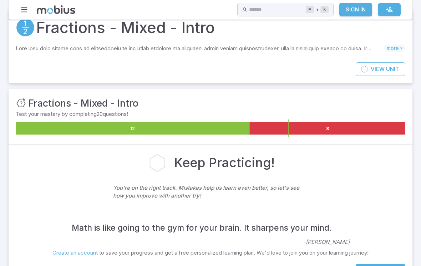
scroll to position [44, 0]
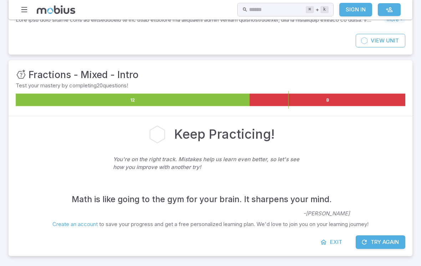
click at [369, 243] on button "Try Again" at bounding box center [381, 242] width 50 height 14
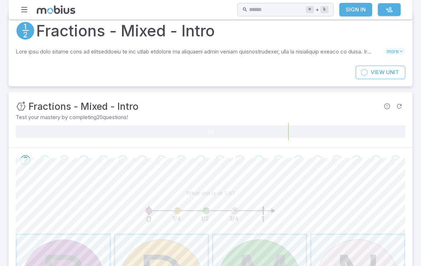
scroll to position [0, 0]
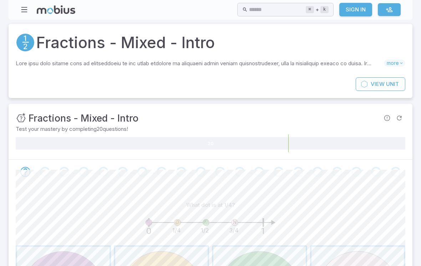
click at [49, 9] on icon at bounding box center [56, 9] width 39 height 9
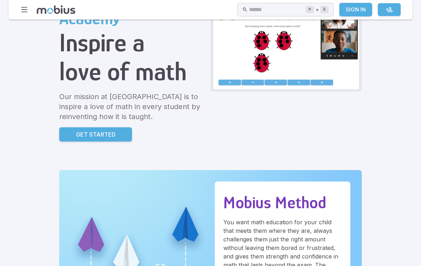
scroll to position [90, 0]
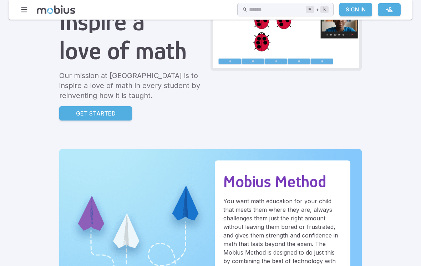
click at [59, 120] on link "Get Started" at bounding box center [95, 113] width 73 height 14
